Goal: Task Accomplishment & Management: Understand process/instructions

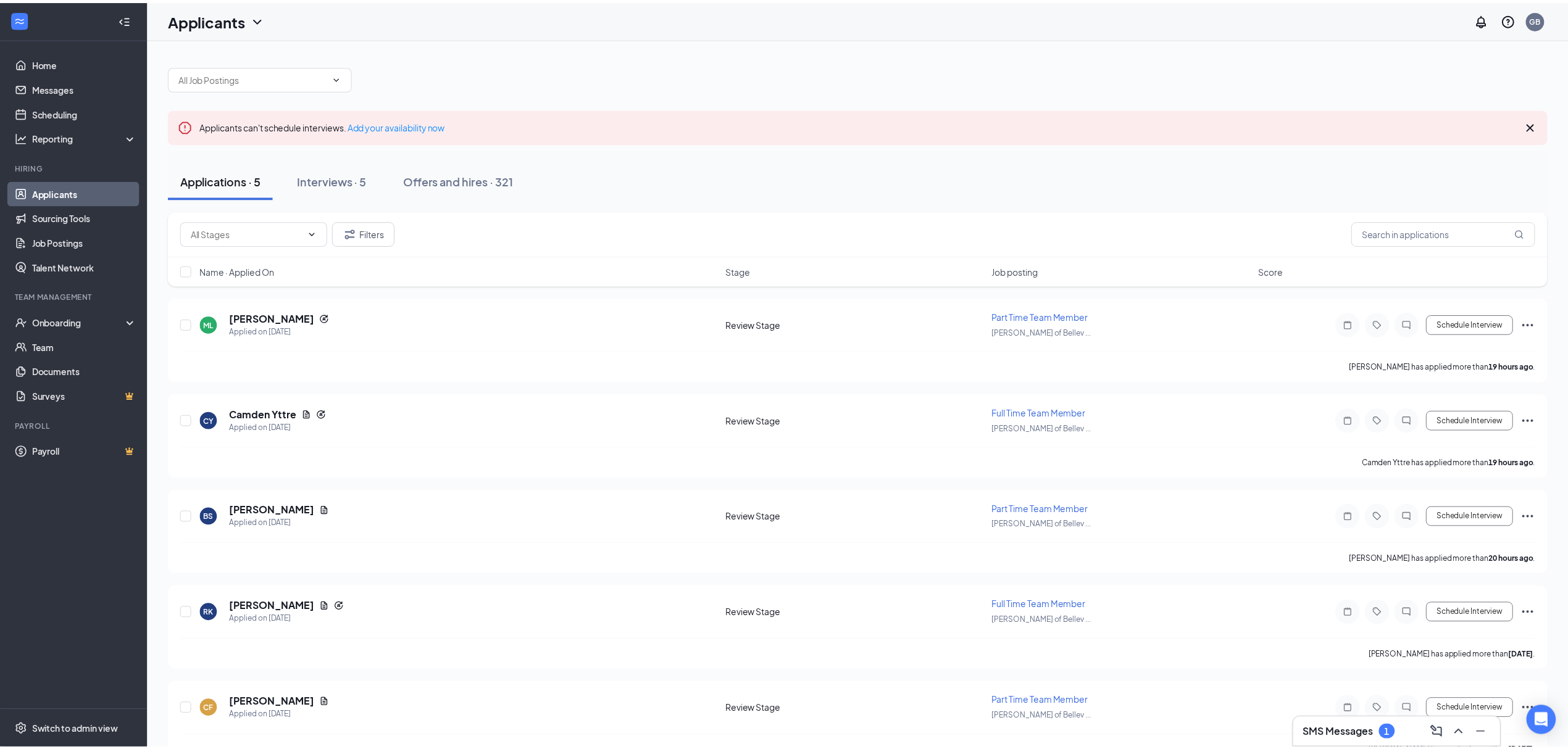
scroll to position [32, 0]
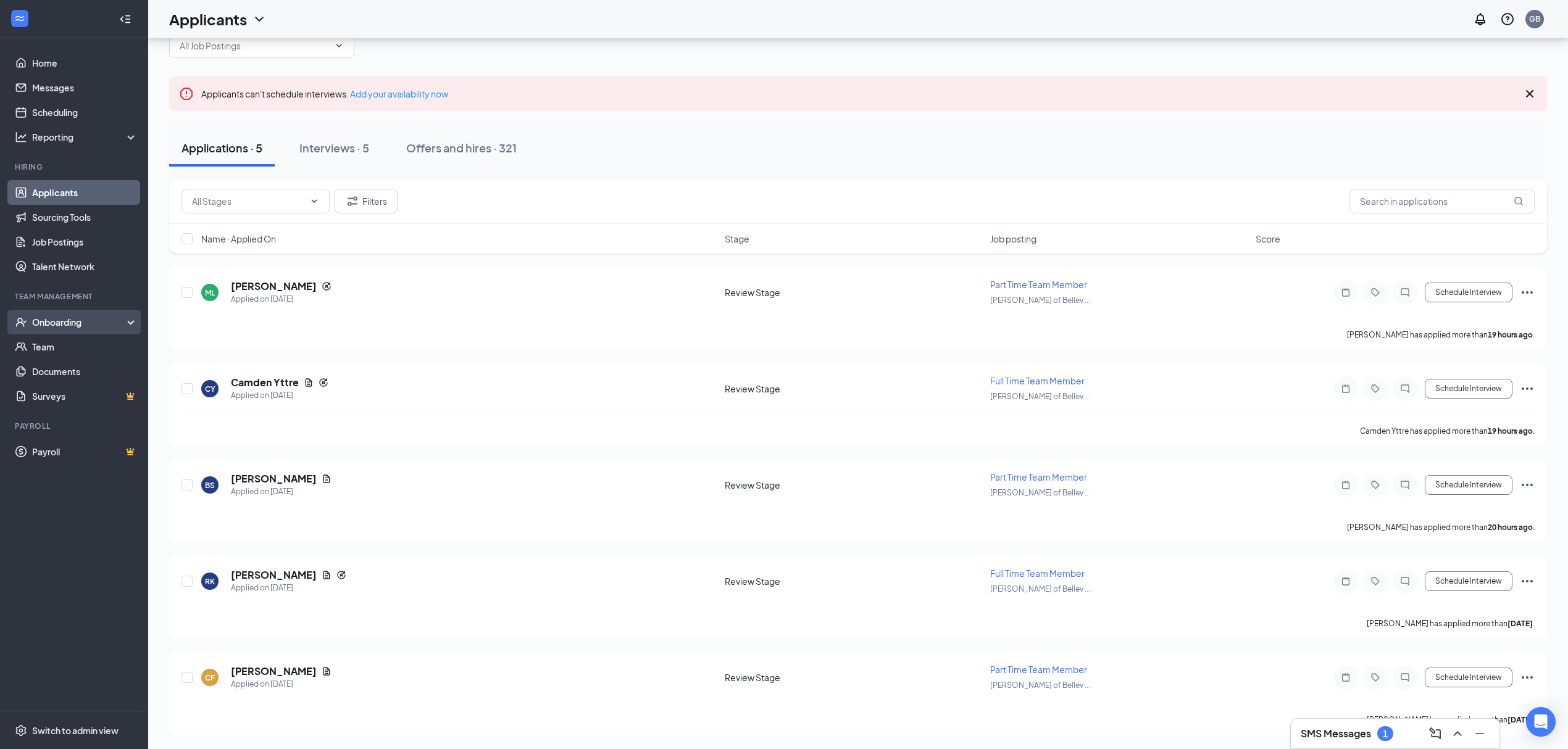
click at [57, 323] on div "Onboarding" at bounding box center [80, 322] width 95 height 13
click at [52, 343] on link "Overview" at bounding box center [85, 346] width 106 height 24
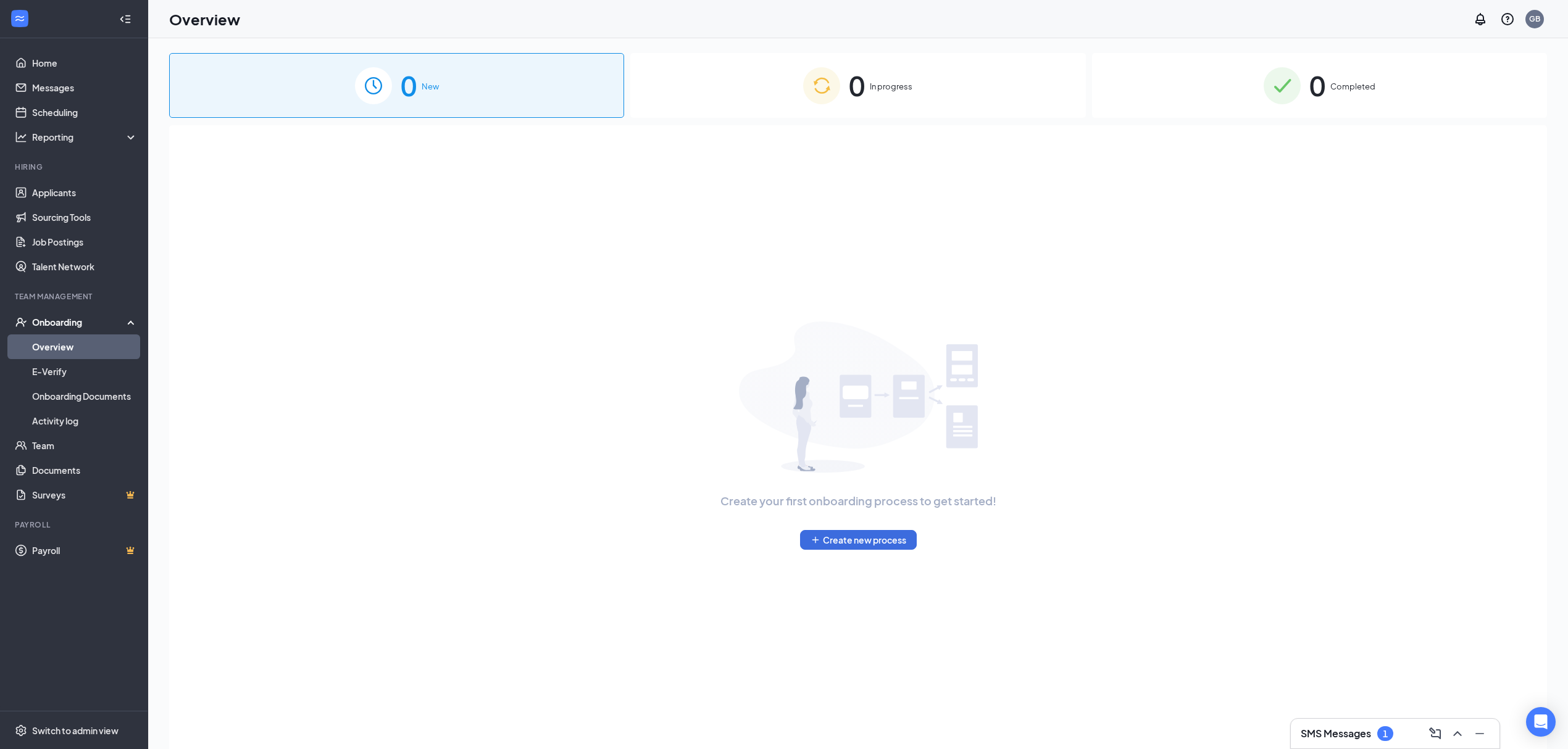
click at [746, 94] on div "0 In progress" at bounding box center [857, 85] width 455 height 65
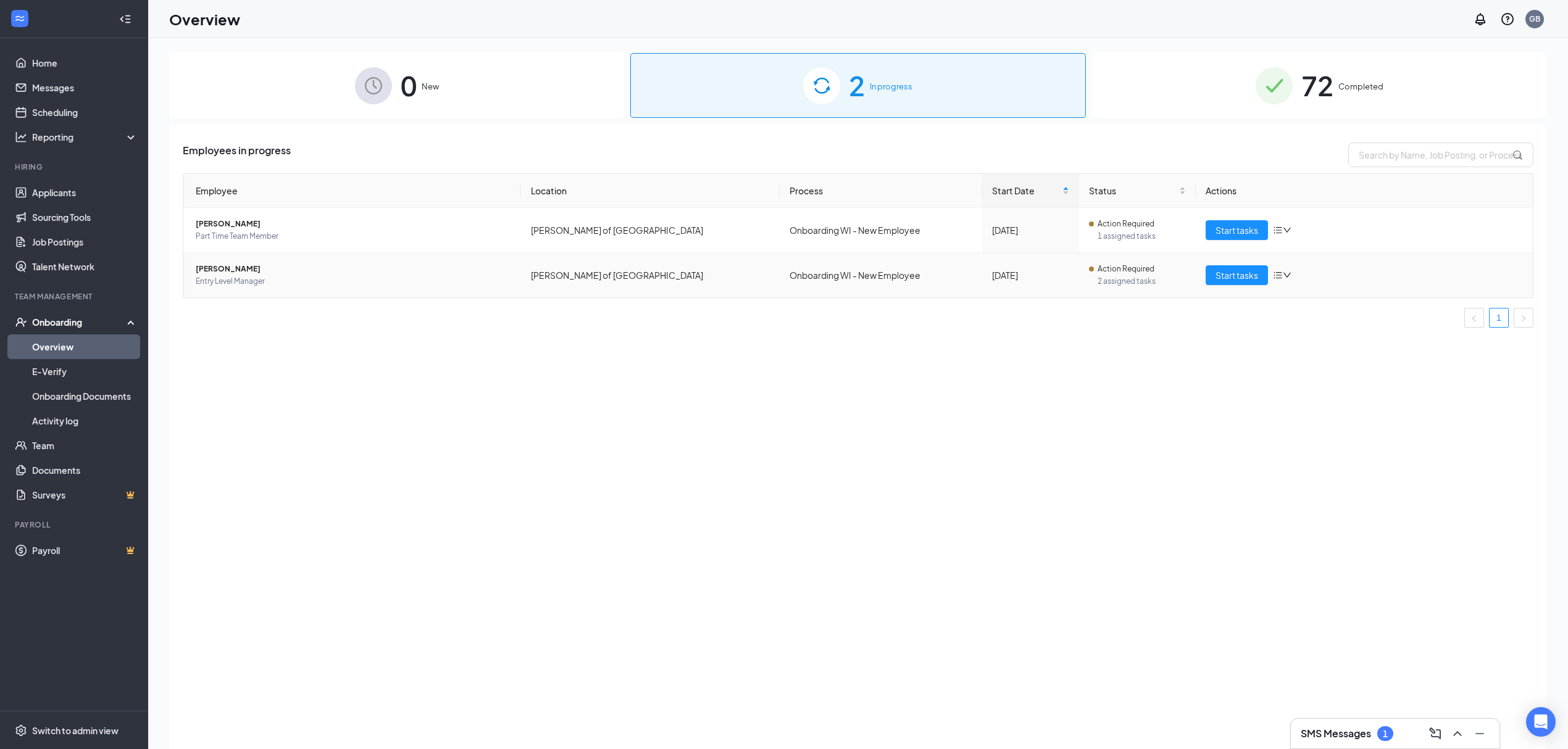
click at [223, 266] on span "[PERSON_NAME]" at bounding box center [353, 269] width 315 height 13
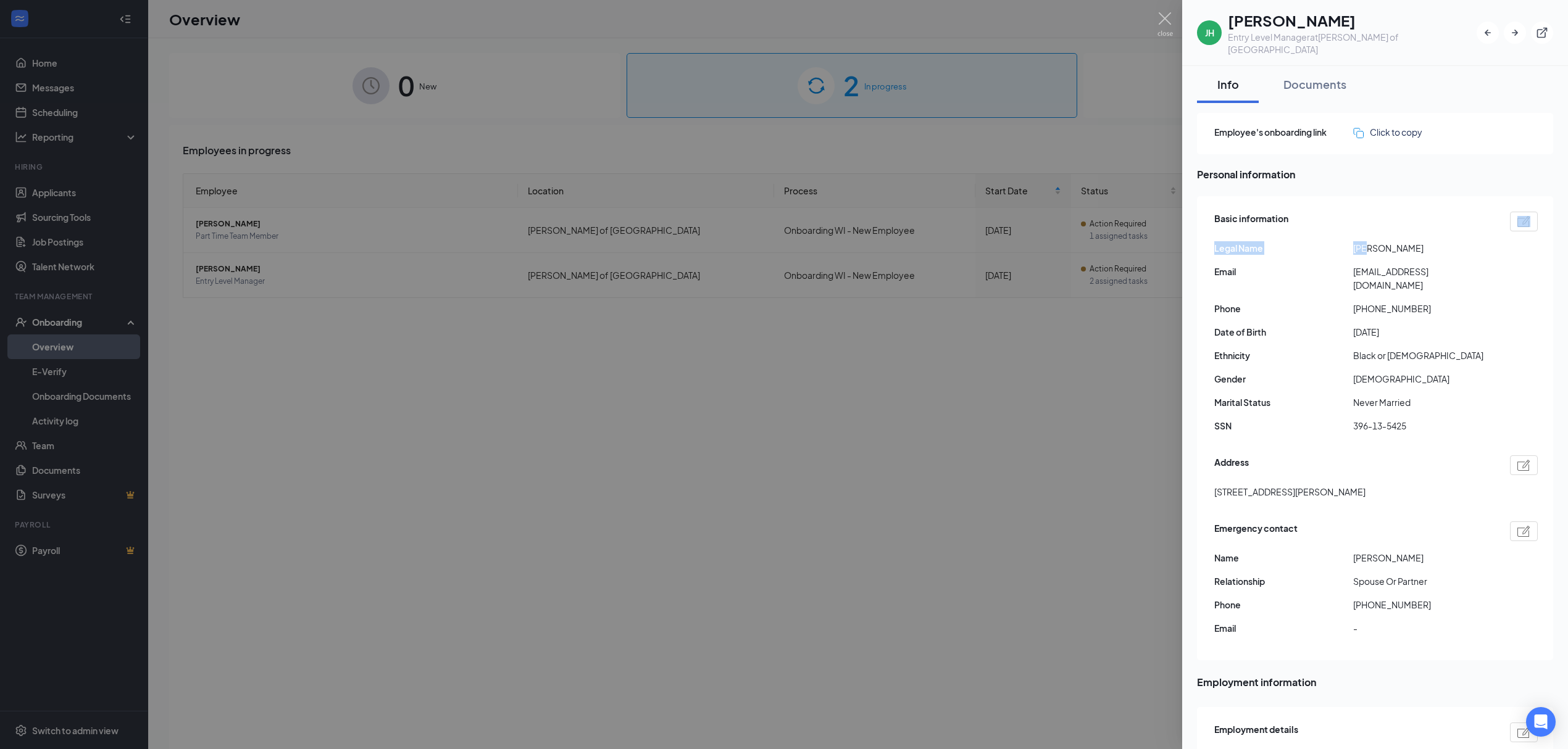
drag, startPoint x: 1426, startPoint y: 223, endPoint x: 1364, endPoint y: 233, distance: 62.8
click at [1364, 233] on div "Basic information Legal Name [PERSON_NAME] Email [EMAIL_ADDRESS][DOMAIN_NAME] P…" at bounding box center [1376, 326] width 323 height 234
click at [1364, 241] on span "[PERSON_NAME]" at bounding box center [1423, 248] width 139 height 13
drag, startPoint x: 1421, startPoint y: 236, endPoint x: 1351, endPoint y: 237, distance: 70.0
click at [1351, 241] on div "Legal Name [PERSON_NAME]" at bounding box center [1376, 248] width 323 height 13
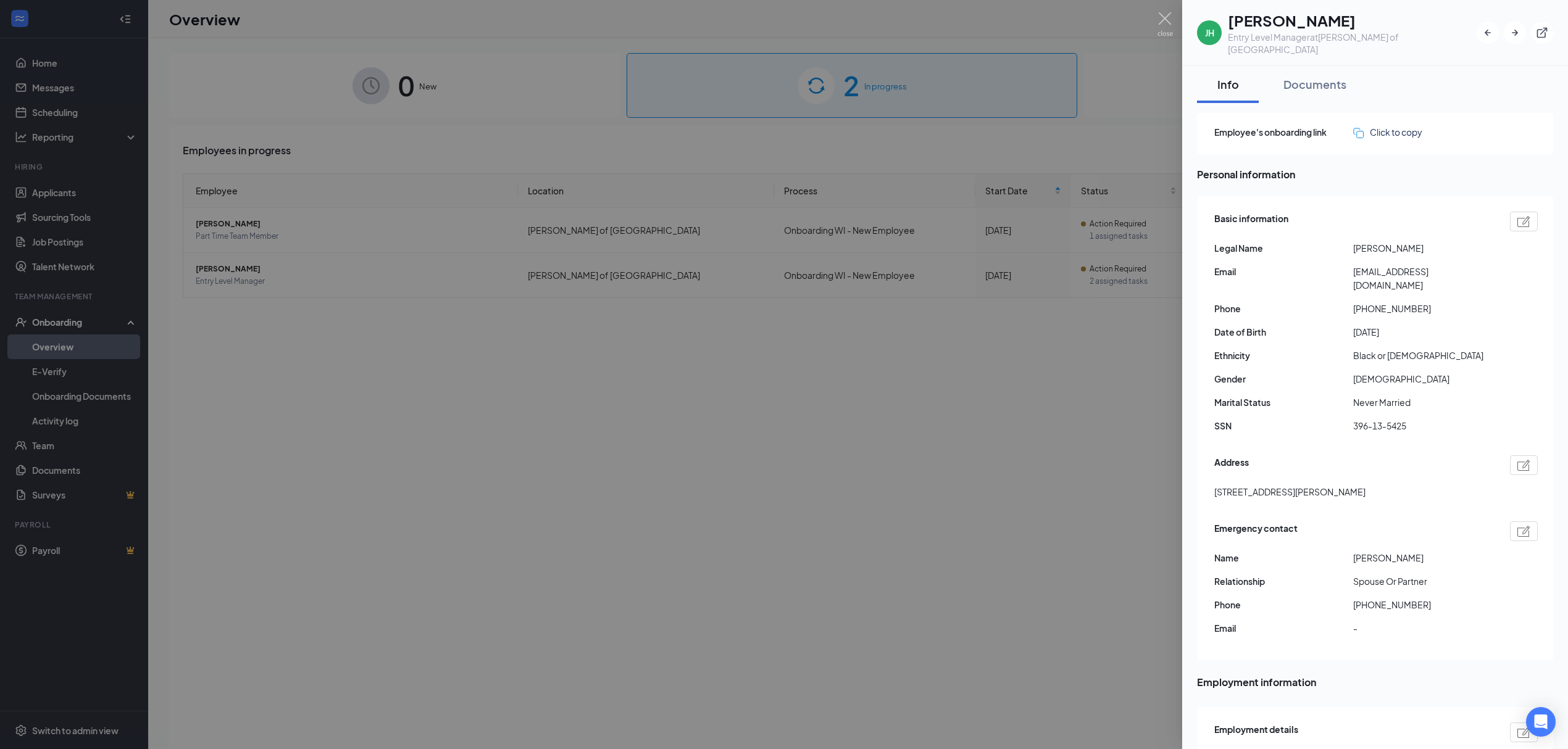
copy div "[PERSON_NAME]"
click at [1357, 316] on div "Basic information Legal Name [PERSON_NAME] Email [EMAIL_ADDRESS][DOMAIN_NAME] P…" at bounding box center [1376, 326] width 323 height 234
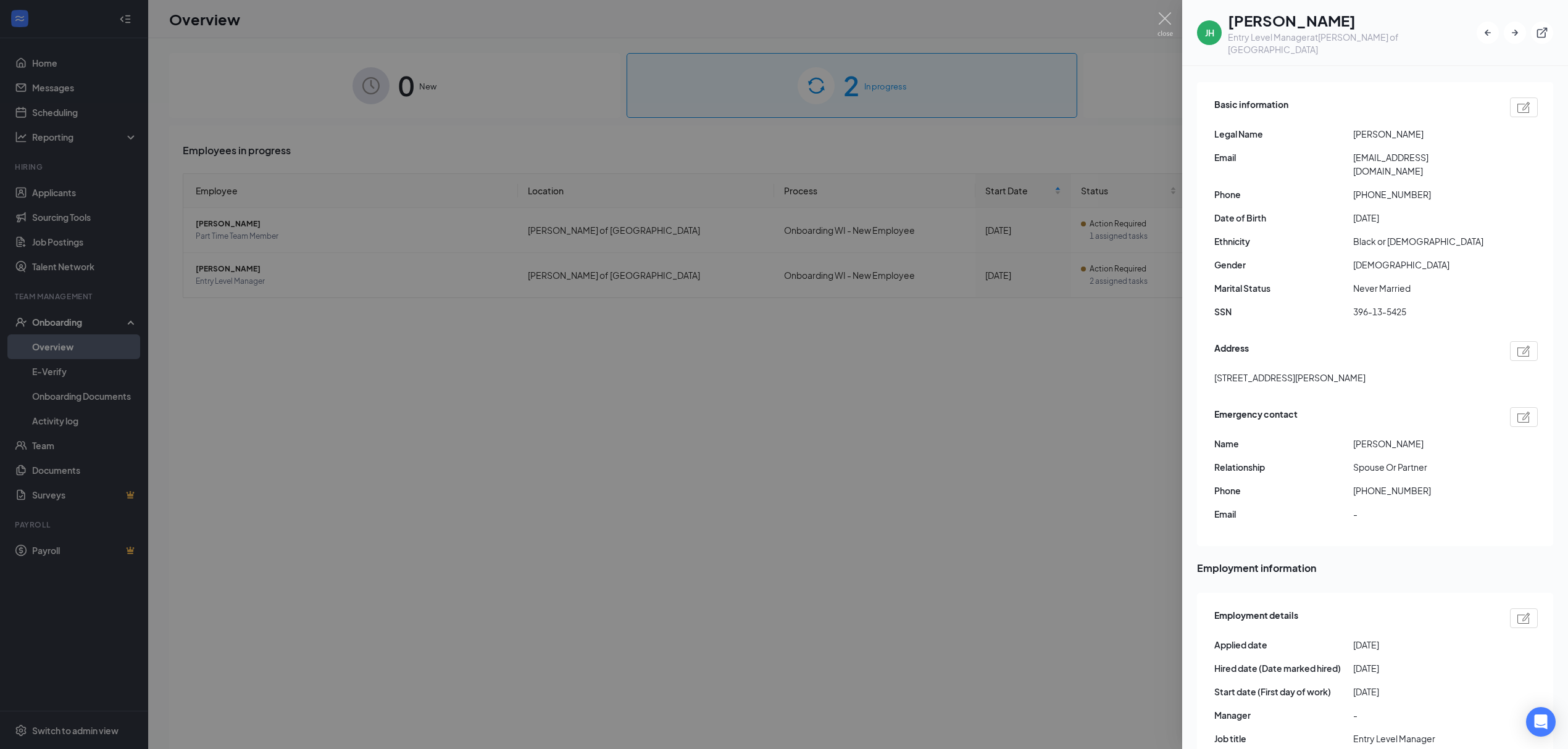
scroll to position [109, 0]
drag, startPoint x: 1372, startPoint y: 361, endPoint x: 1211, endPoint y: 360, distance: 161.0
click at [1211, 360] on div "Basic information Legal Name [PERSON_NAME] Email [EMAIL_ADDRESS][DOMAIN_NAME] P…" at bounding box center [1376, 319] width 357 height 464
copy span "[STREET_ADDRESS][PERSON_NAME]"
drag, startPoint x: 1343, startPoint y: 195, endPoint x: 1410, endPoint y: 160, distance: 75.6
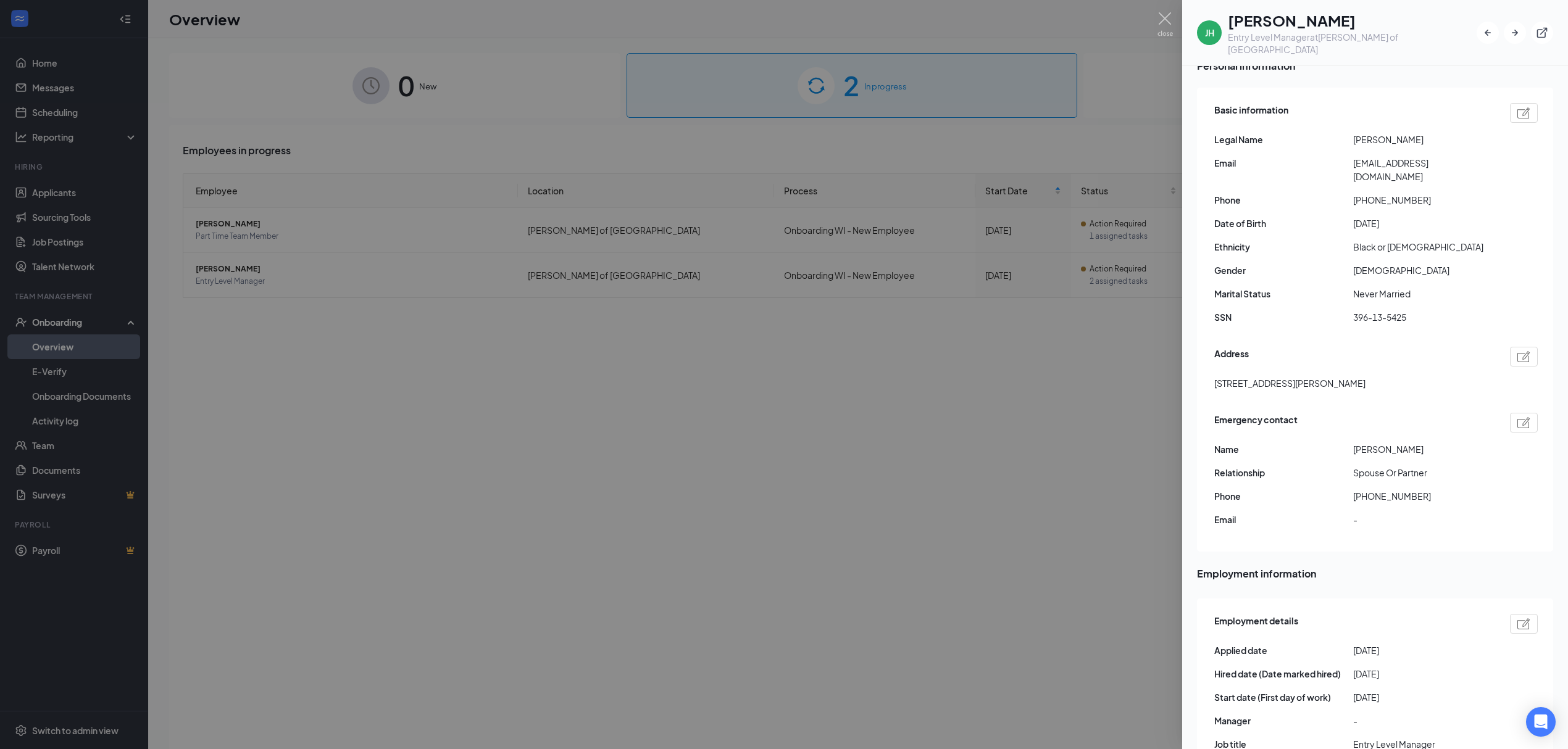
click at [1348, 217] on span "Date of Birth" at bounding box center [1284, 223] width 139 height 13
drag, startPoint x: 1463, startPoint y: 152, endPoint x: 1354, endPoint y: 154, distance: 109.0
click at [1354, 156] on span "[EMAIL_ADDRESS][DOMAIN_NAME]" at bounding box center [1423, 170] width 139 height 27
copy span "[EMAIL_ADDRESS][DOMAIN_NAME]"
click at [1391, 240] on span "Black or [DEMOGRAPHIC_DATA]" at bounding box center [1423, 246] width 139 height 13
